Goal: Transaction & Acquisition: Purchase product/service

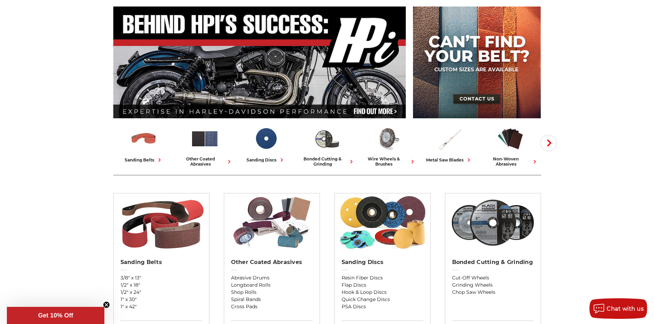
scroll to position [103, 0]
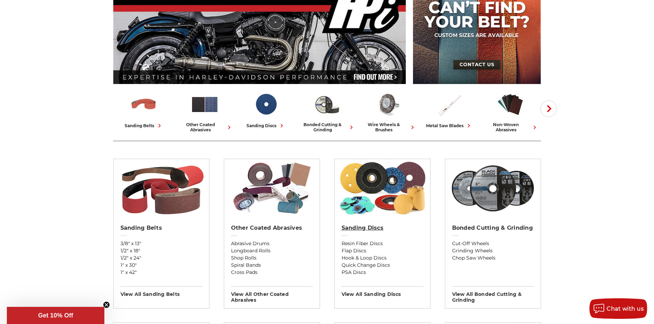
click at [370, 230] on h2 "Sanding Discs" at bounding box center [382, 228] width 82 height 7
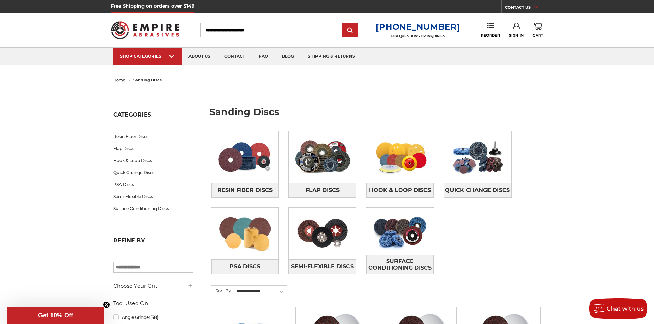
scroll to position [34, 0]
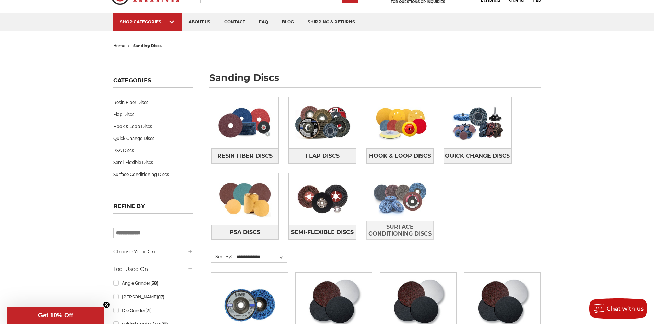
click at [396, 233] on span "Surface Conditioning Discs" at bounding box center [400, 230] width 67 height 19
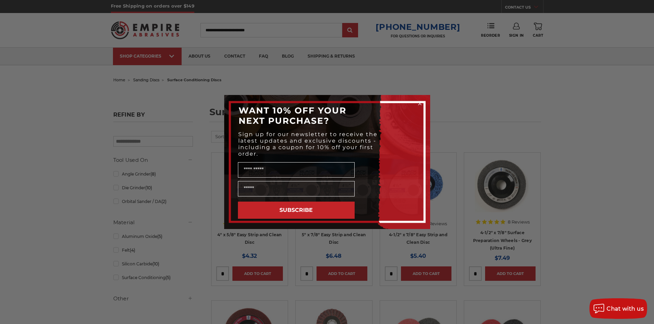
click at [563, 117] on div "Close dialog WANT 10% OFF YOUR NEXT PURCHASE? Sign up for our newsletter to rec…" at bounding box center [327, 162] width 654 height 324
click at [420, 103] on circle "Close dialog" at bounding box center [419, 104] width 7 height 7
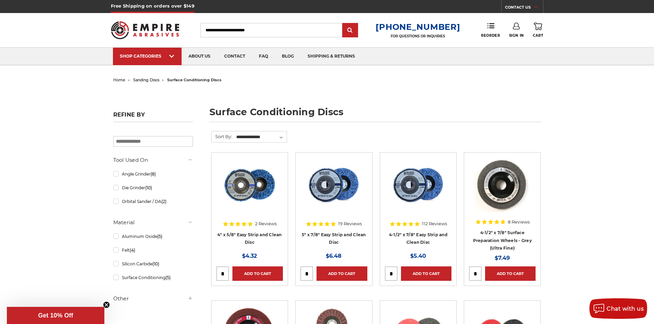
scroll to position [103, 0]
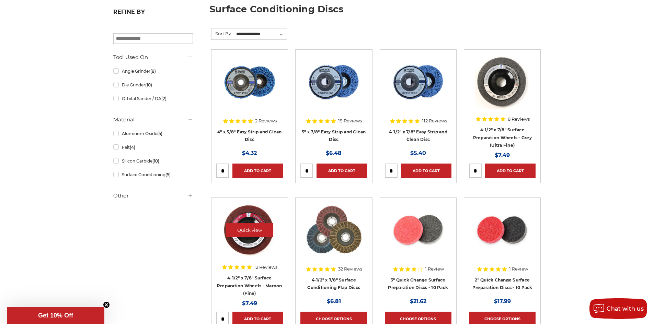
click at [253, 252] on img at bounding box center [249, 230] width 55 height 55
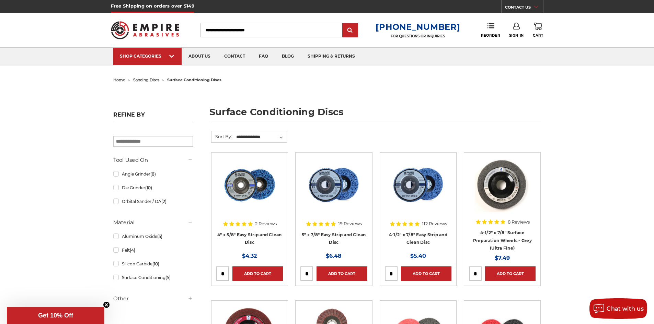
click at [353, 140] on form "**********" at bounding box center [376, 141] width 330 height 21
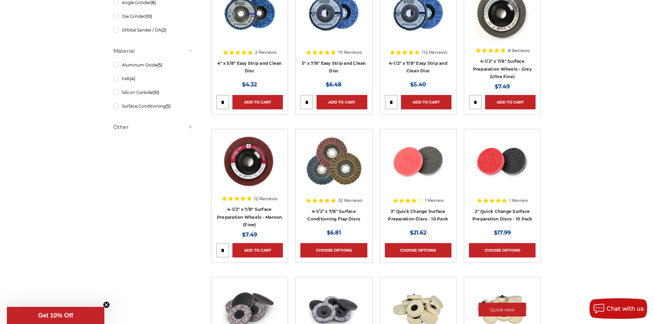
scroll to position [275, 0]
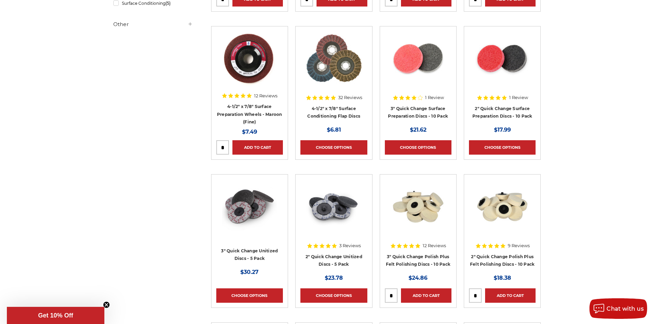
click at [600, 193] on div "home sanding discs surface conditioning discs surface conditioning discs Refine…" at bounding box center [327, 305] width 654 height 1008
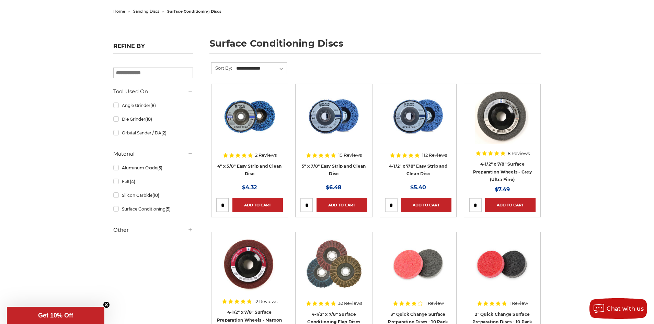
scroll to position [0, 0]
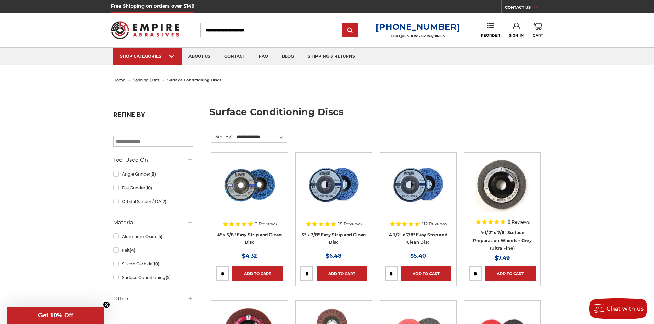
click at [385, 121] on h1 "surface conditioning discs" at bounding box center [375, 114] width 332 height 15
click at [386, 110] on h1 "surface conditioning discs" at bounding box center [375, 114] width 332 height 15
click at [530, 115] on h1 "surface conditioning discs" at bounding box center [375, 114] width 332 height 15
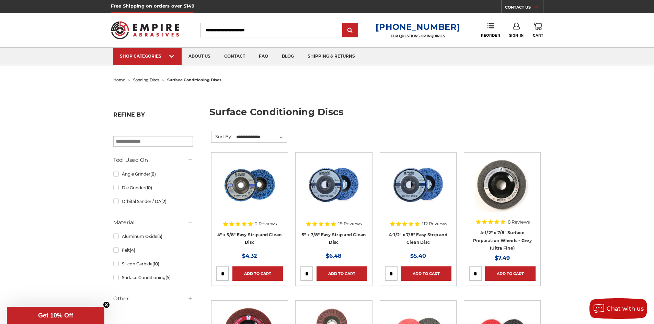
click at [471, 137] on form "**********" at bounding box center [376, 141] width 330 height 21
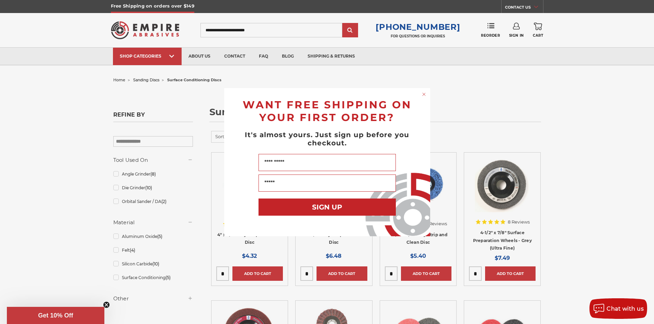
click at [421, 94] on circle "Close dialog" at bounding box center [423, 94] width 7 height 7
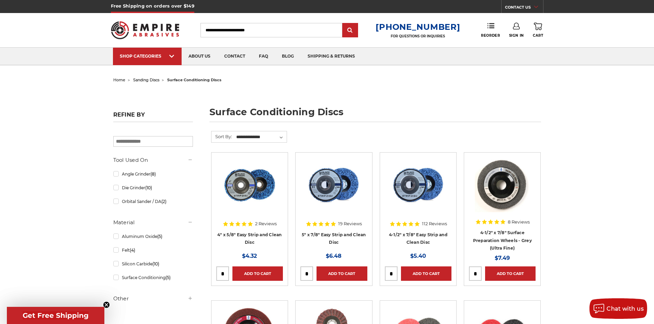
click at [309, 273] on input "tel" at bounding box center [307, 274] width 12 height 14
click at [308, 271] on input "tel" at bounding box center [307, 274] width 12 height 14
type input "*"
drag, startPoint x: 309, startPoint y: 270, endPoint x: 299, endPoint y: 268, distance: 10.7
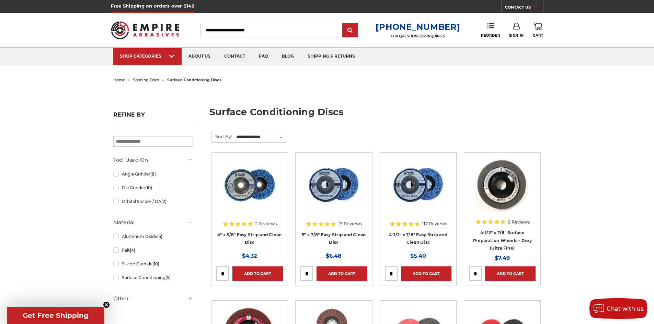
click at [296, 270] on article "Quick view 19 Reviews 5" x 7/8" Easy Strip and Clean Disc MSRP: Was: Now: $6.48…" at bounding box center [333, 219] width 77 height 134
type input "*"
click at [396, 271] on input "tel" at bounding box center [391, 274] width 12 height 14
click at [421, 234] on link "4-1/2" x 7/8" Easy Strip and Clean Disc" at bounding box center [418, 238] width 58 height 13
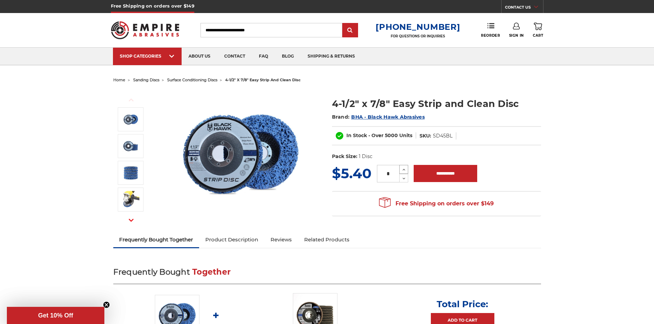
click at [404, 167] on icon at bounding box center [403, 170] width 5 height 6
type input "*"
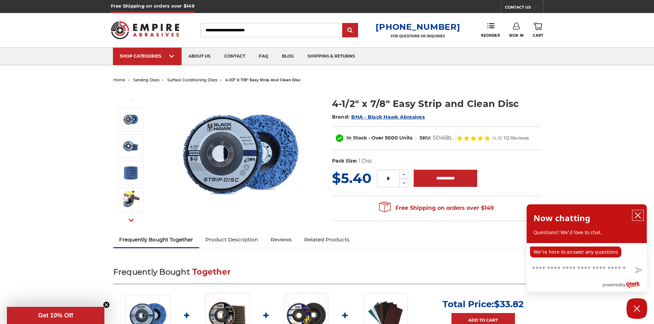
click at [636, 219] on icon "close chatbox" at bounding box center [637, 215] width 7 height 7
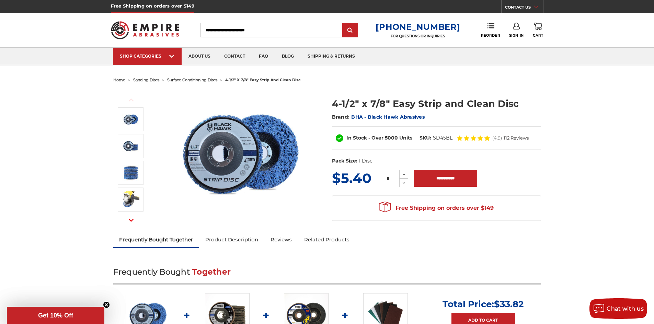
click at [521, 30] on link "Sign In" at bounding box center [516, 30] width 15 height 15
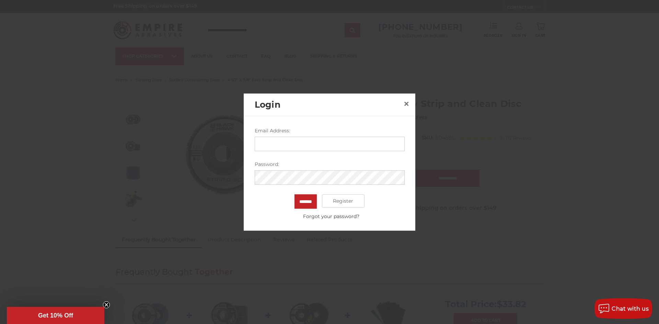
drag, startPoint x: 295, startPoint y: 138, endPoint x: 296, endPoint y: 143, distance: 5.2
click at [296, 139] on input "Email Address:" at bounding box center [330, 144] width 150 height 14
type input "**********"
click at [294, 194] on input "*******" at bounding box center [305, 201] width 22 height 14
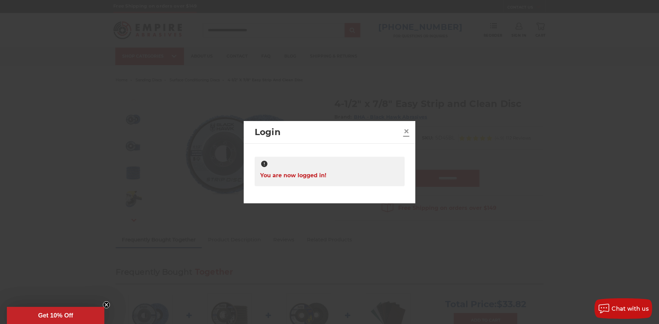
click at [409, 130] on span "×" at bounding box center [406, 131] width 6 height 13
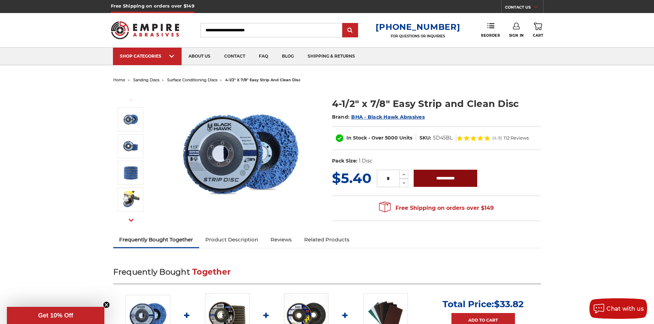
click at [443, 179] on input "**********" at bounding box center [445, 178] width 63 height 17
type input "**********"
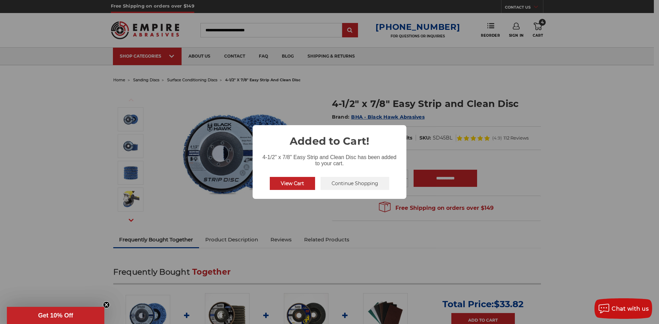
click at [297, 184] on button "View Cart" at bounding box center [292, 183] width 45 height 13
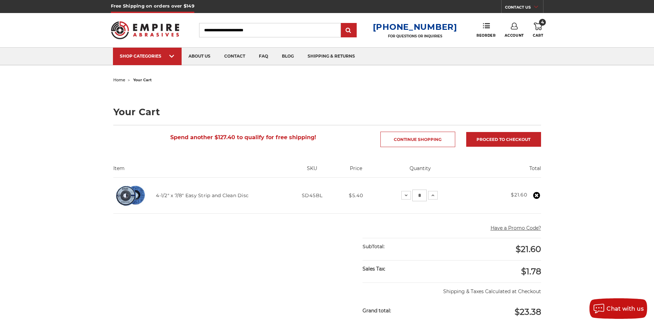
click at [587, 208] on div "home your cart Your Cart Spend another $127.40 to qualify for free shipping! Co…" at bounding box center [327, 288] width 654 height 426
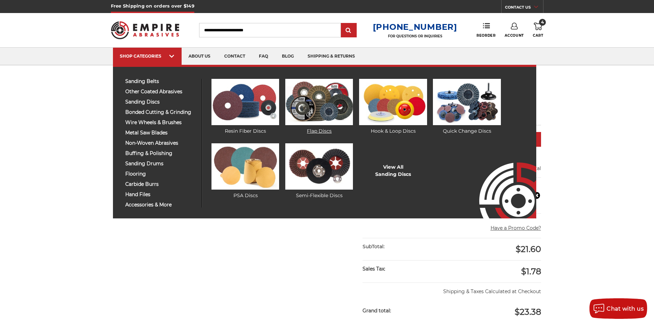
click at [333, 110] on img at bounding box center [319, 102] width 68 height 46
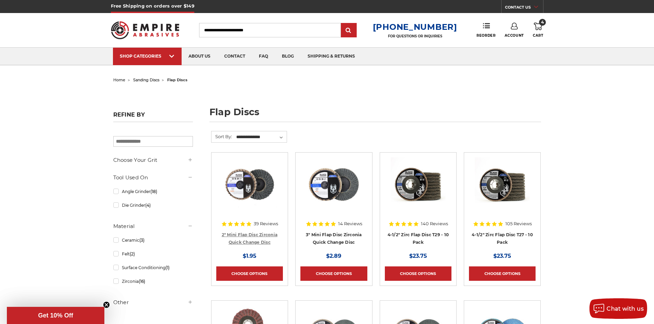
click at [244, 240] on link "2" Mini Flap Disc Zirconia Quick Change Disc" at bounding box center [250, 238] width 56 height 13
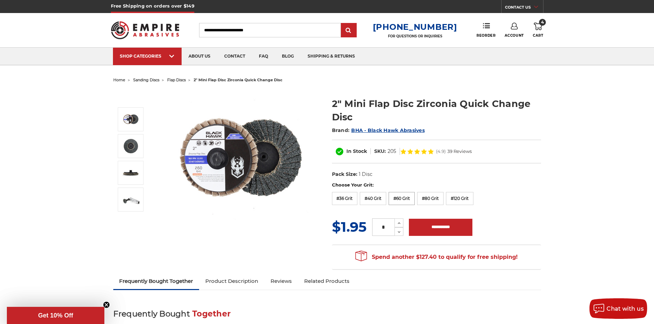
click at [411, 202] on label "#60 Grit" at bounding box center [402, 198] width 26 height 13
click at [401, 223] on icon at bounding box center [398, 223] width 5 height 6
type input "*"
click at [445, 227] on input "**********" at bounding box center [440, 227] width 63 height 17
type input "**********"
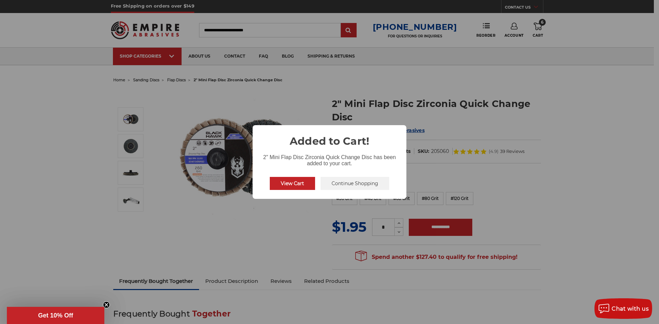
click at [293, 185] on button "View Cart" at bounding box center [292, 183] width 45 height 13
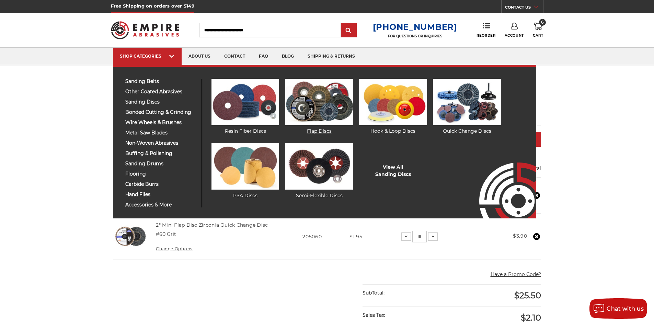
click at [317, 99] on img at bounding box center [319, 102] width 68 height 46
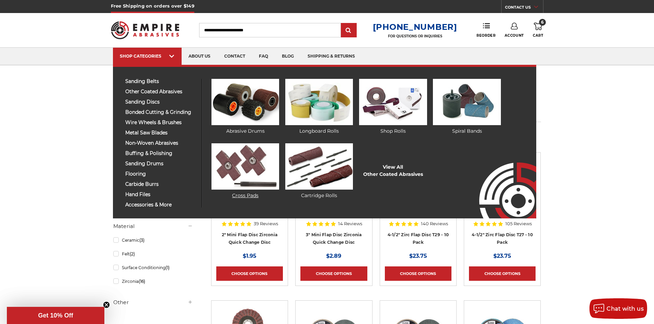
click at [245, 180] on img at bounding box center [245, 166] width 68 height 46
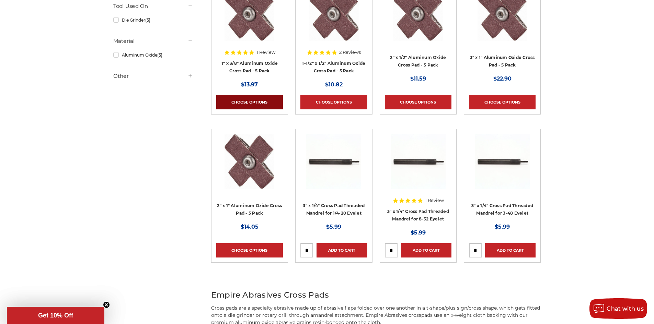
scroll to position [69, 0]
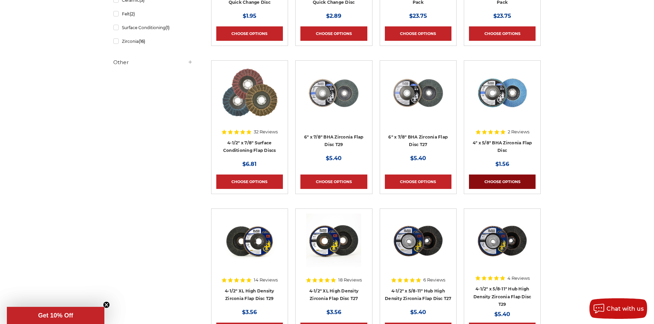
scroll to position [103, 0]
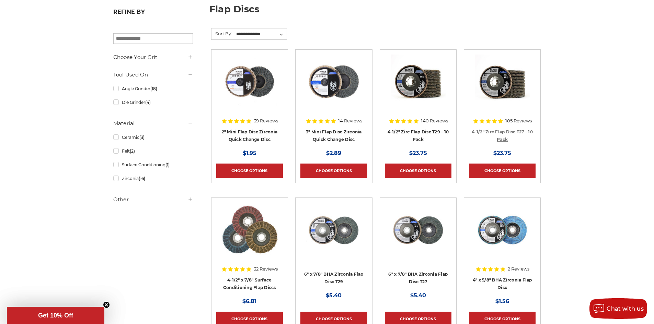
click at [498, 133] on link "4-1/2" Zirc Flap Disc T27 - 10 Pack" at bounding box center [502, 135] width 61 height 13
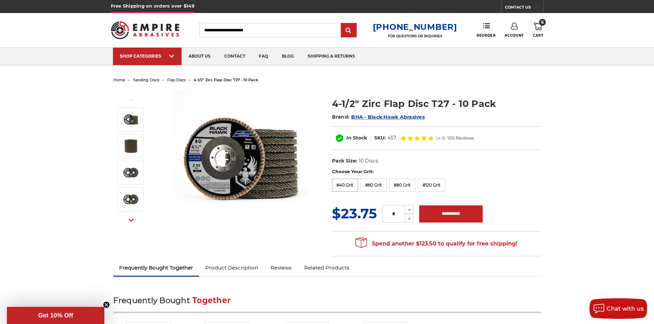
click at [346, 185] on label "#40 Grit" at bounding box center [345, 185] width 26 height 13
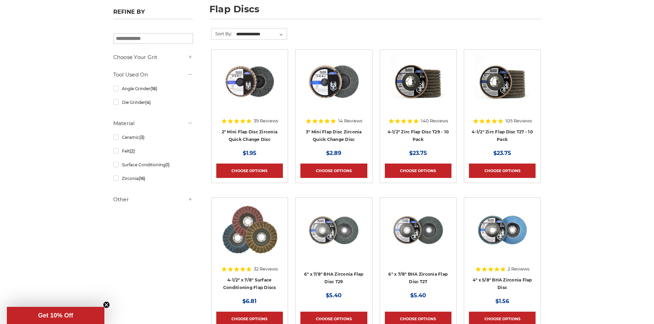
click at [426, 139] on h4 "4-1/2" Zirc Flap Disc T29 - 10 Pack" at bounding box center [418, 137] width 67 height 19
click at [425, 132] on link "4-1/2" Zirc Flap Disc T29 - 10 Pack" at bounding box center [417, 135] width 61 height 13
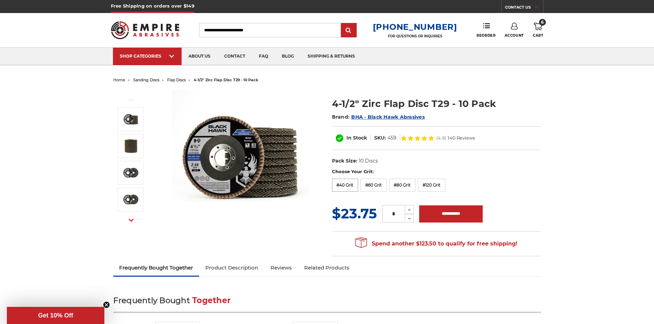
click at [346, 187] on label "#40 Grit" at bounding box center [345, 185] width 26 height 13
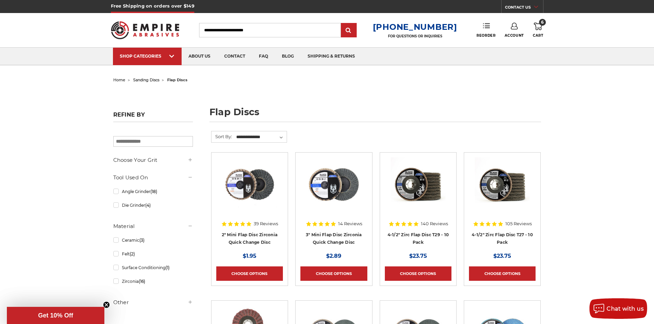
click at [487, 29] on icon at bounding box center [486, 25] width 7 height 7
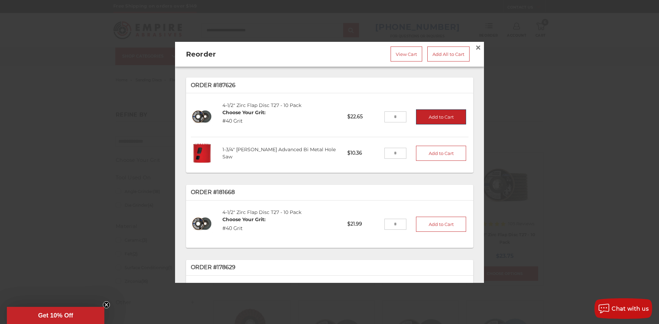
click at [436, 117] on button "Add to Cart" at bounding box center [441, 116] width 50 height 15
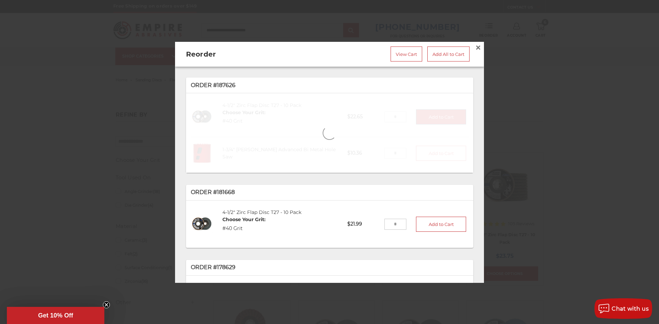
type input "*"
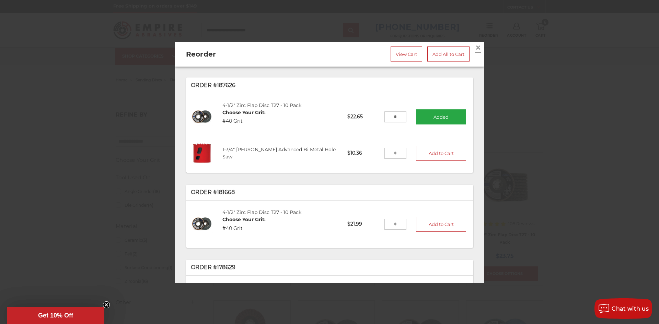
click at [476, 43] on span "×" at bounding box center [478, 46] width 6 height 13
